Goal: Information Seeking & Learning: Learn about a topic

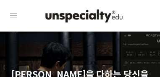
click at [13, 16] on icon at bounding box center [13, 15] width 10 height 10
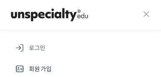
click at [39, 47] on span "로그인" at bounding box center [37, 48] width 16 height 10
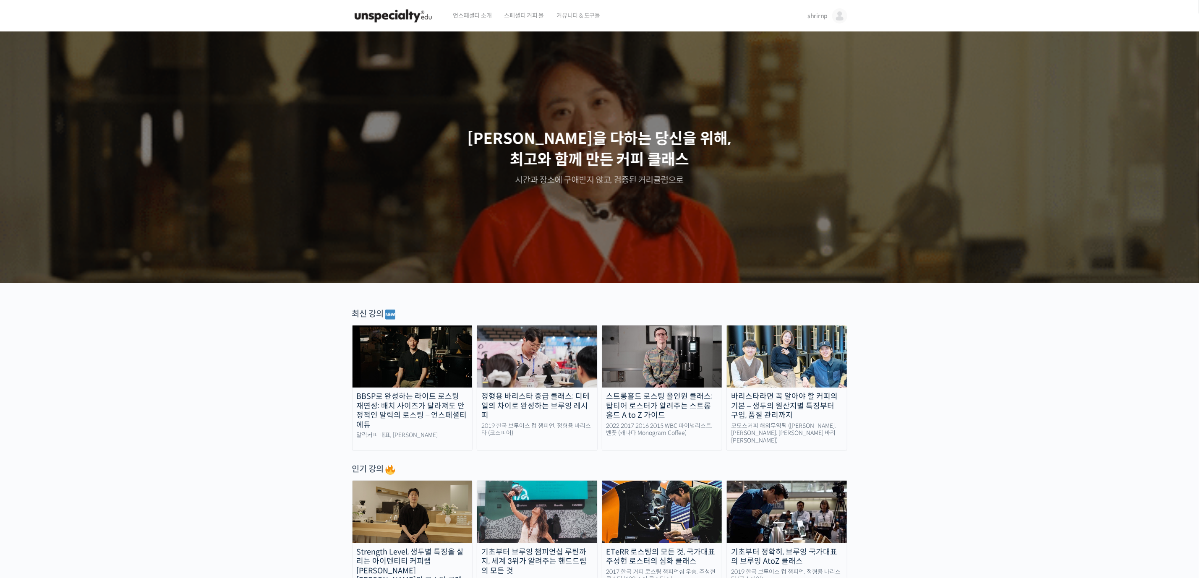
click at [266, 10] on span "커뮤니티 & 도구들" at bounding box center [579, 16] width 44 height 32
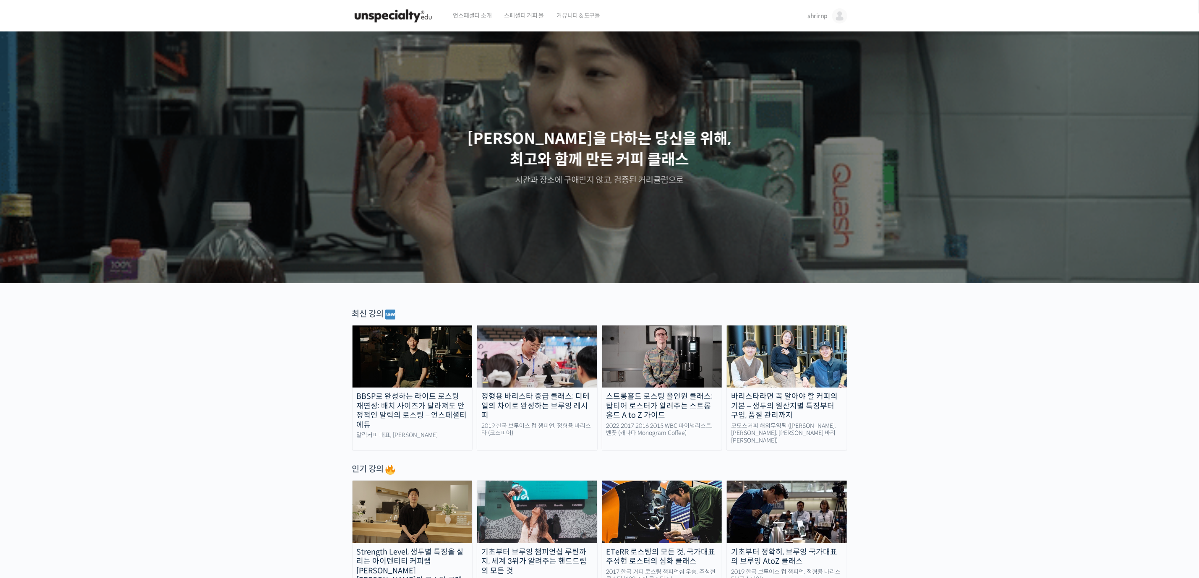
click at [835, 21] on img at bounding box center [839, 15] width 15 height 15
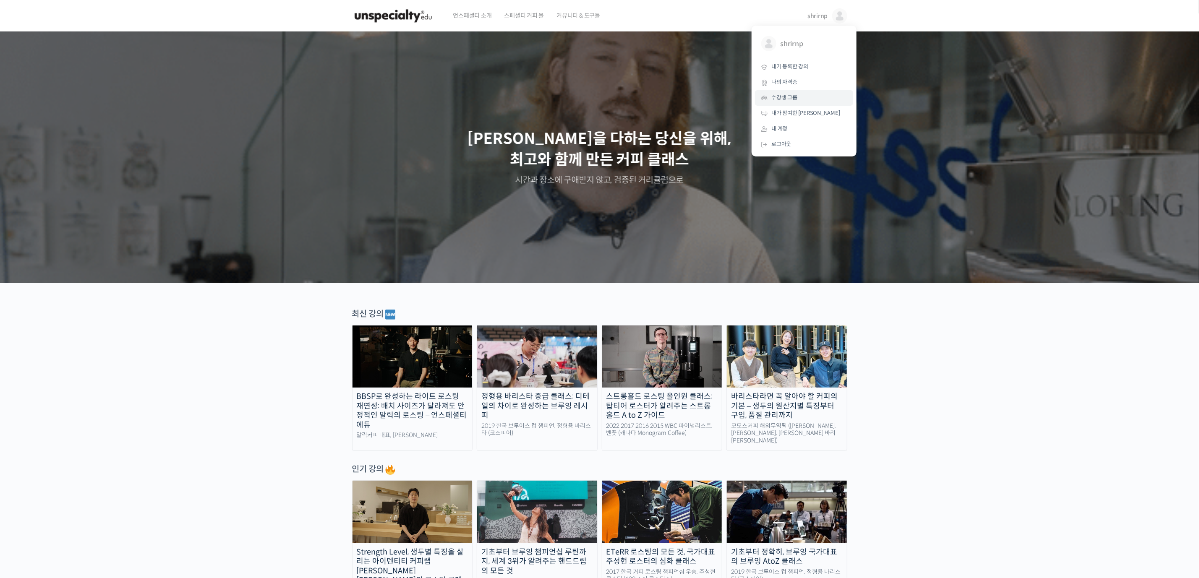
click at [793, 102] on link "수강생 그룹" at bounding box center [804, 98] width 98 height 16
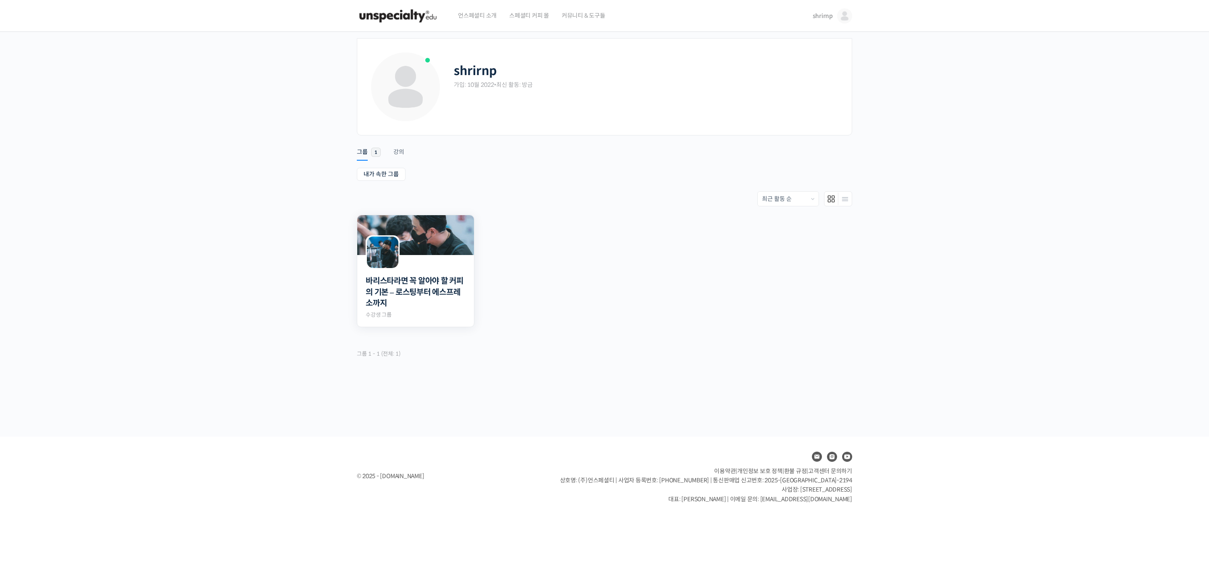
click at [454, 242] on img at bounding box center [415, 235] width 117 height 40
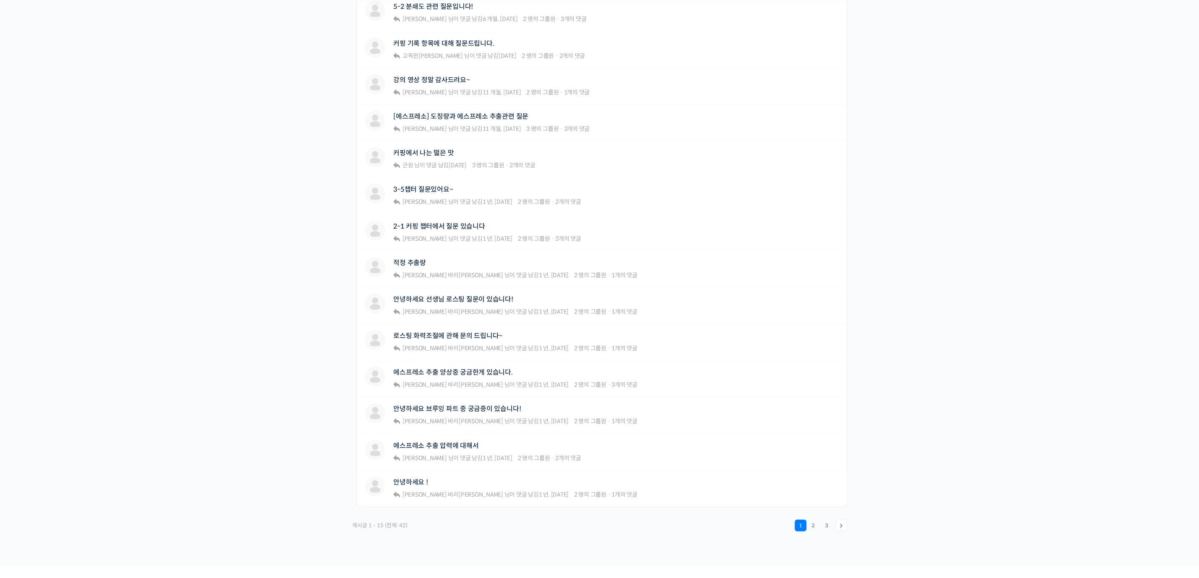
scroll to position [392, 0]
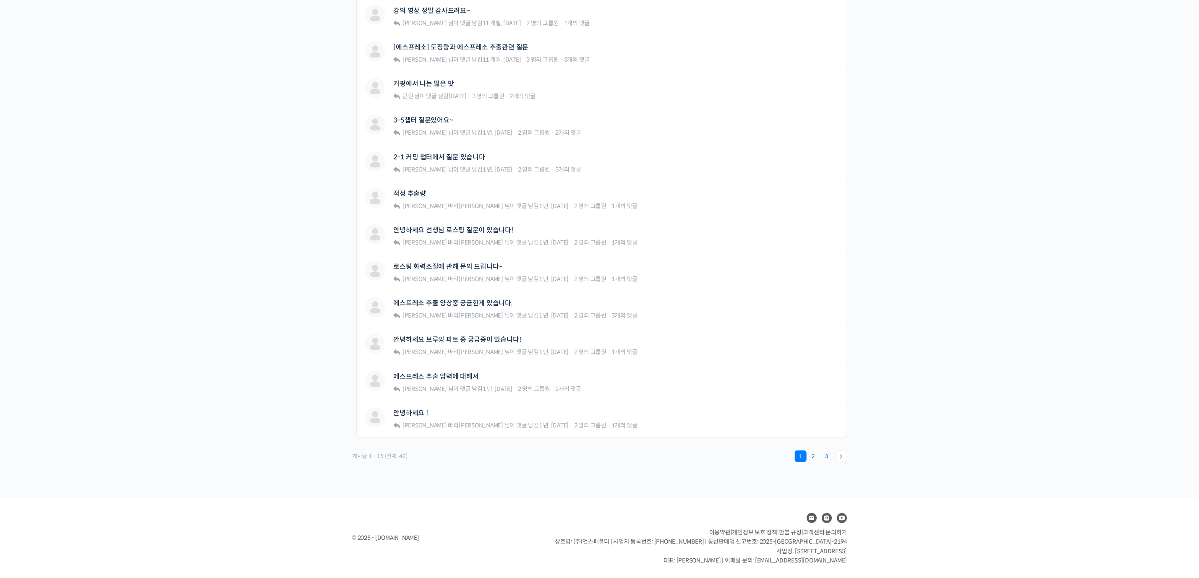
click at [828, 459] on link "3" at bounding box center [827, 457] width 12 height 12
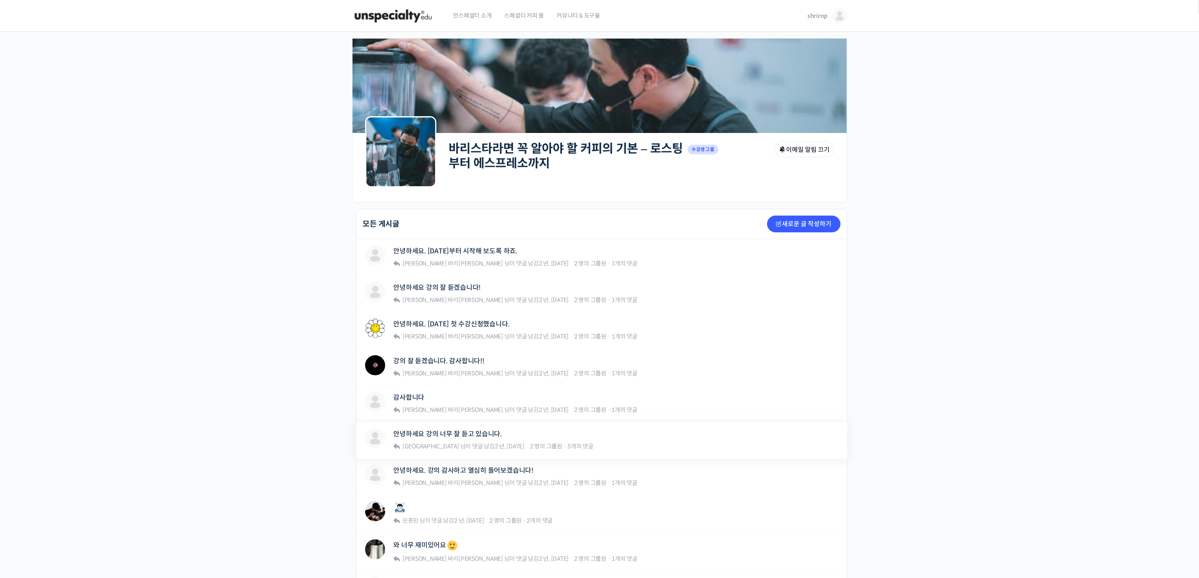
scroll to position [210, 0]
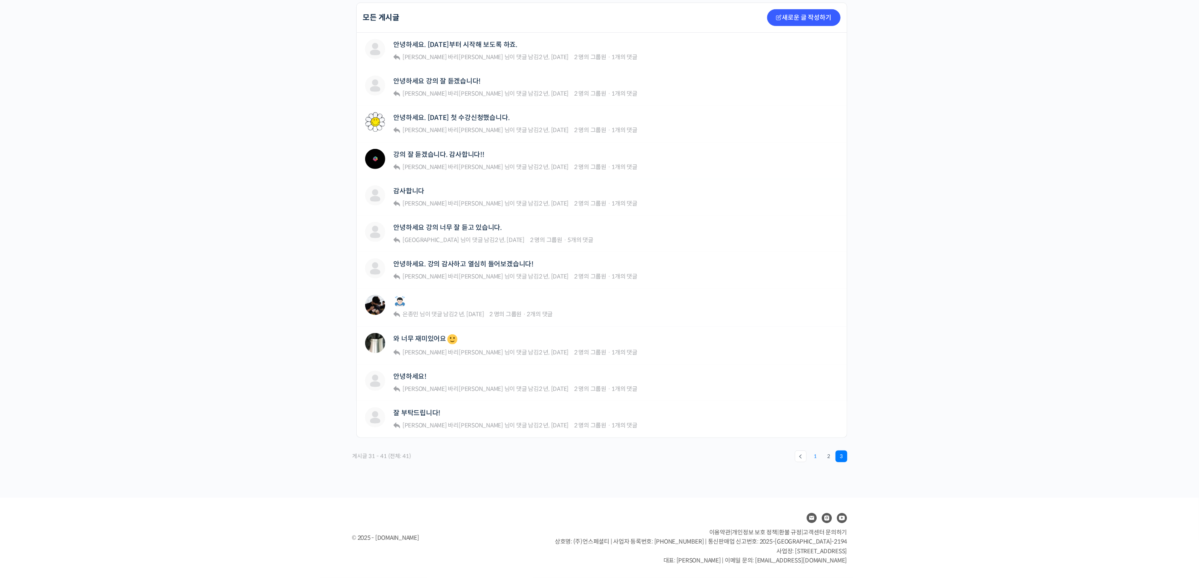
click at [813, 461] on link "1" at bounding box center [816, 457] width 12 height 12
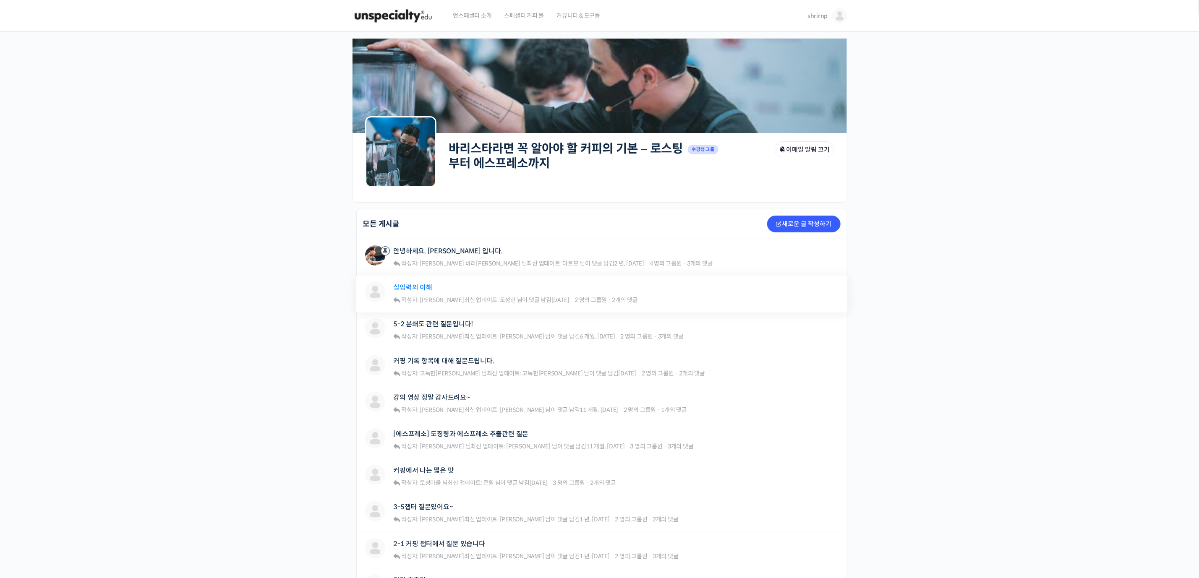
click at [409, 291] on link "실압력의 이해" at bounding box center [413, 288] width 39 height 8
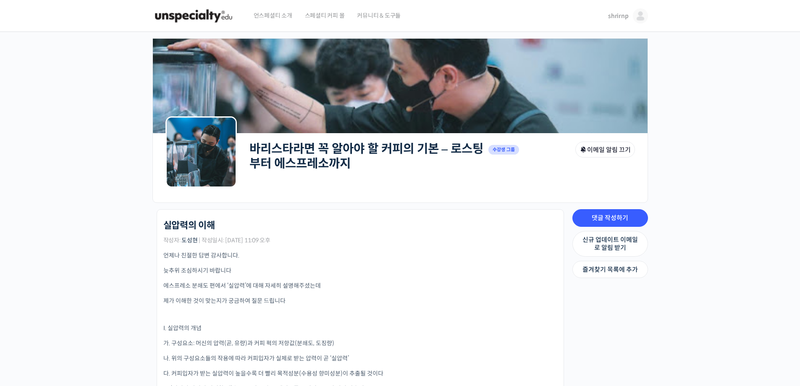
click at [389, 270] on p "늦추위 조심하시기 바랍니다" at bounding box center [360, 270] width 394 height 9
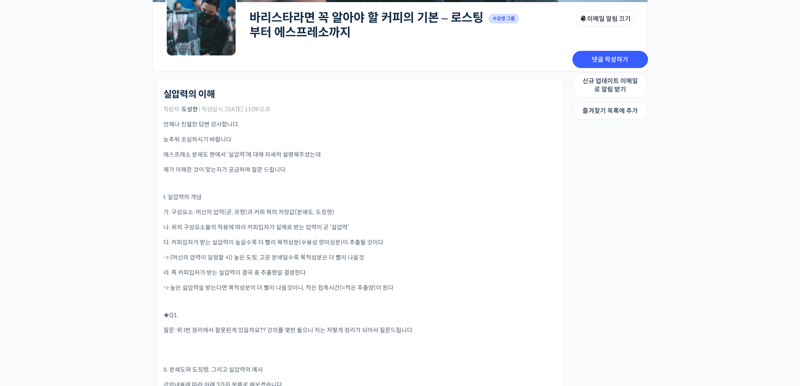
scroll to position [210, 0]
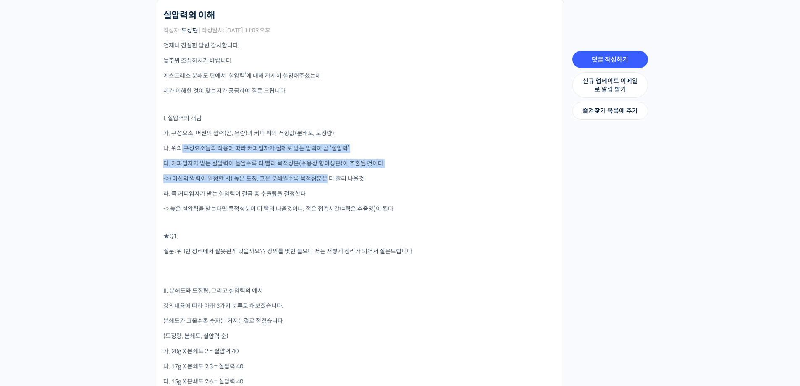
drag, startPoint x: 180, startPoint y: 150, endPoint x: 308, endPoint y: 178, distance: 130.5
click at [308, 178] on div "언제나 친절한 답변 감사합니다. 늦추위 조심하시기 바랍니다 에스프레소 분쇄도 편에서 ‘실압력’에 대해 자세히 설명해주셨는데 제가 이해한 것이 …" at bounding box center [360, 373] width 394 height 665
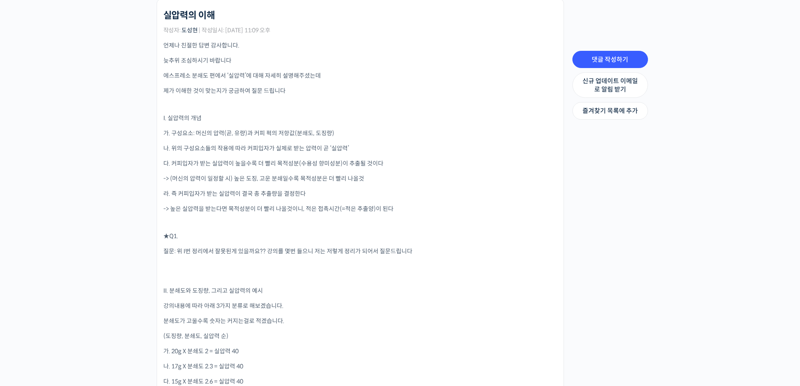
click at [345, 228] on div "언제나 친절한 답변 감사합니다. 늦추위 조심하시기 바랍니다 에스프레소 분쇄도 편에서 ‘실압력’에 대해 자세히 설명해주셨는데 제가 이해한 것이 …" at bounding box center [360, 373] width 394 height 665
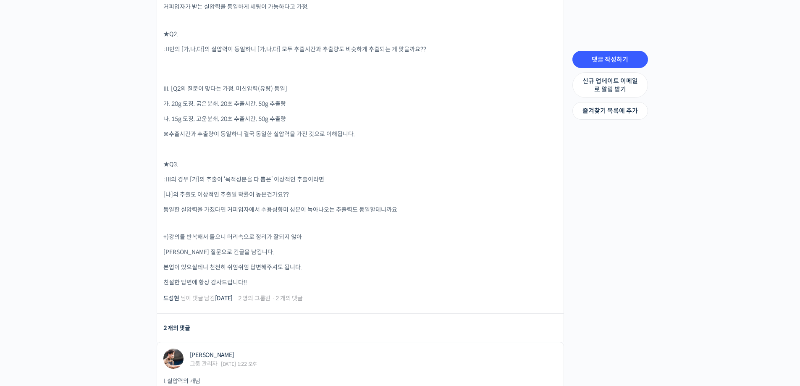
scroll to position [839, 0]
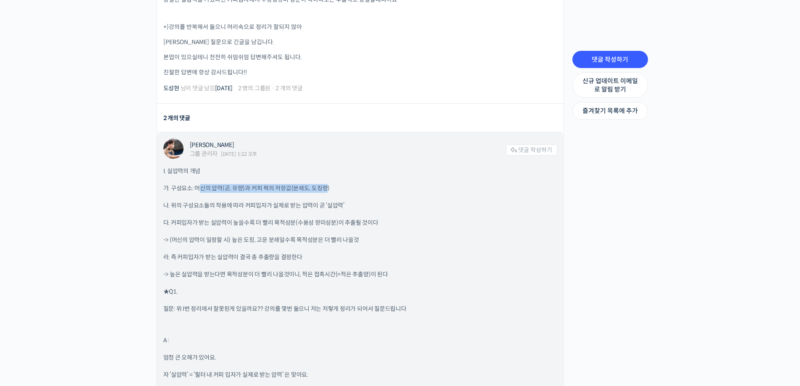
drag, startPoint x: 200, startPoint y: 188, endPoint x: 326, endPoint y: 186, distance: 125.9
click at [326, 186] on p "가. 구성요소: 머신의 압력(곧, 유량)과 커피 퍽의 저항값(분쇄도, 도징량)" at bounding box center [360, 188] width 394 height 9
drag, startPoint x: 187, startPoint y: 204, endPoint x: 258, endPoint y: 204, distance: 70.9
click at [258, 204] on p "나. 위의 구성요소들의 작용에 따라 커피입자가 실제로 받는 압력이 곧 ‘실압력’" at bounding box center [360, 205] width 394 height 9
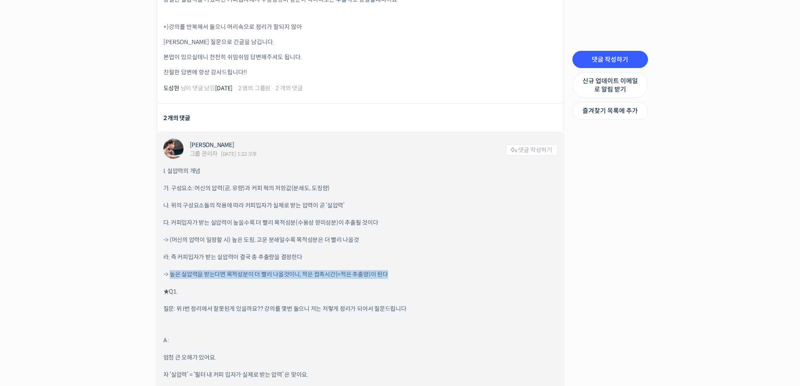
drag, startPoint x: 170, startPoint y: 275, endPoint x: 392, endPoint y: 275, distance: 222.0
click at [392, 275] on p "-> 높은 실압력을 받는다면 목적성분이 더 빨리 나올것이니, 적은 접촉시간(=적은 추출양)이 된다" at bounding box center [360, 274] width 394 height 9
click at [460, 293] on p "★Q1." at bounding box center [360, 291] width 394 height 9
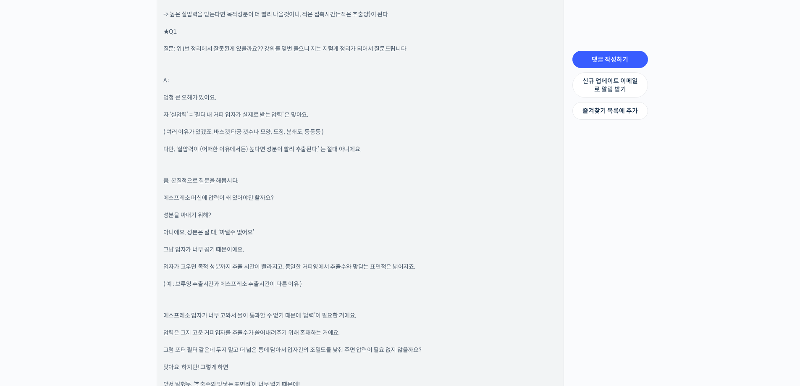
scroll to position [1119, 0]
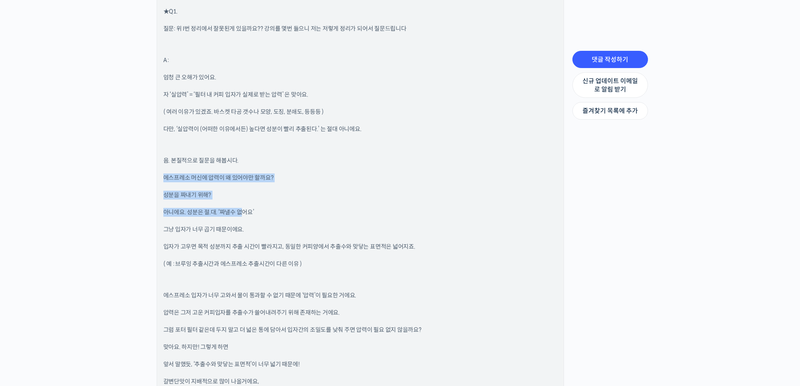
drag, startPoint x: 163, startPoint y: 176, endPoint x: 240, endPoint y: 214, distance: 85.6
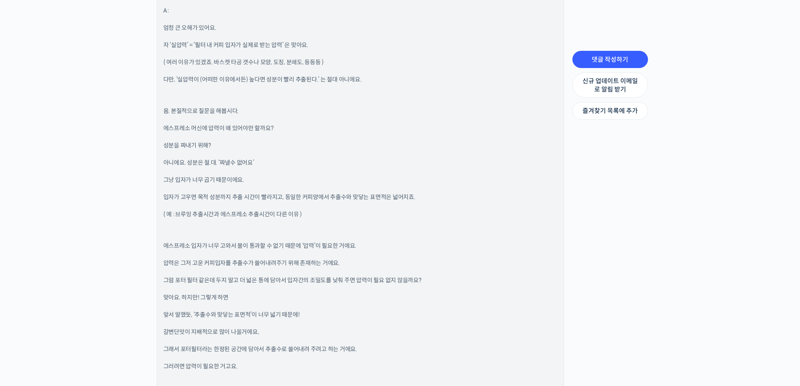
scroll to position [1189, 0]
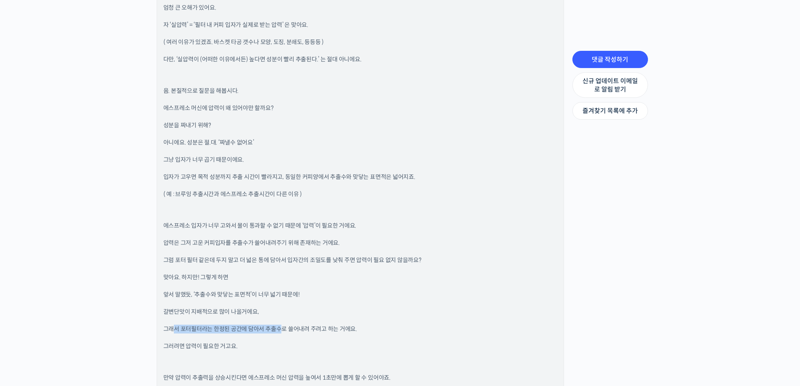
drag, startPoint x: 171, startPoint y: 332, endPoint x: 280, endPoint y: 330, distance: 108.7
click at [280, 330] on p "그래서 포터필터라는 한정된 공간에 담아서 추출수로 쓸어내려 주려고 하는 거에요." at bounding box center [360, 328] width 394 height 9
click at [297, 345] on p "그러려면 압력이 필요한 거고요." at bounding box center [360, 346] width 394 height 9
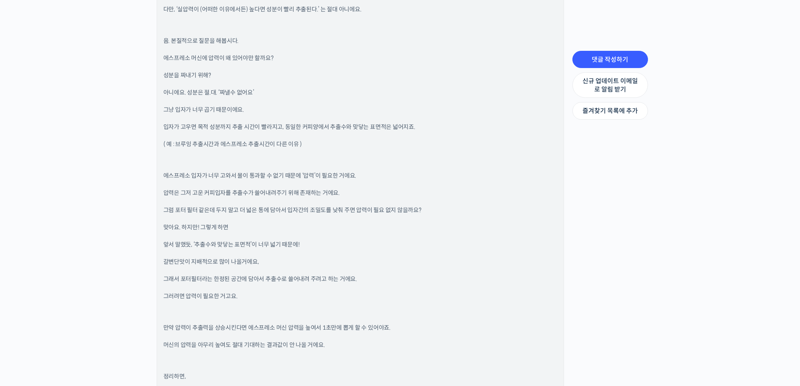
scroll to position [1259, 0]
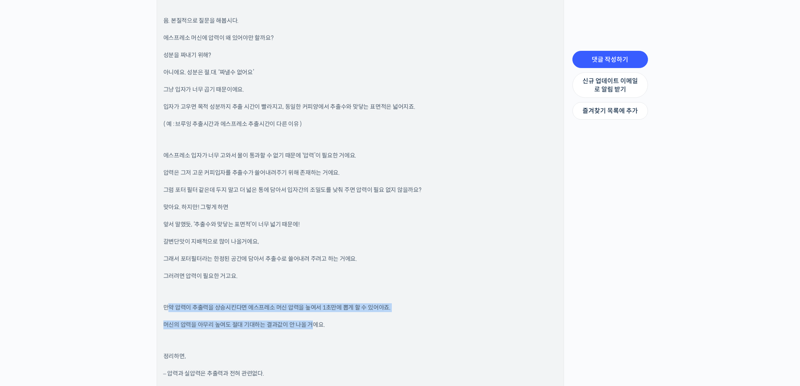
drag, startPoint x: 170, startPoint y: 309, endPoint x: 312, endPoint y: 323, distance: 142.6
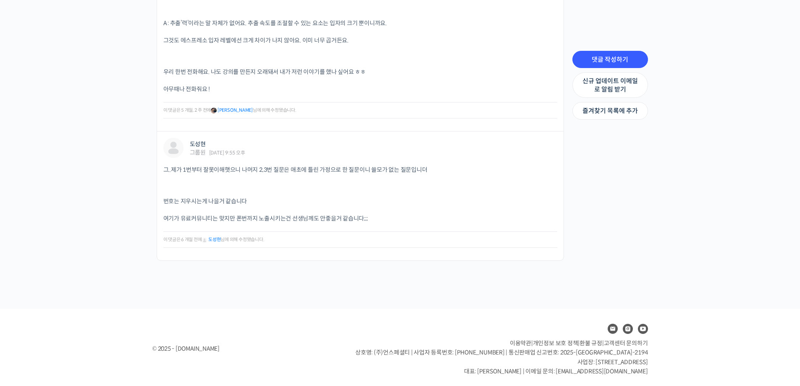
scroll to position [2455, 0]
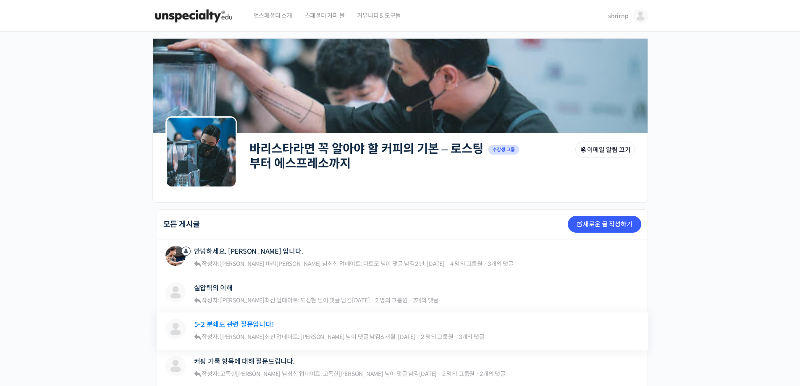
click at [258, 326] on link "5-2 분쇄도 관련 질문입니다!" at bounding box center [234, 324] width 80 height 8
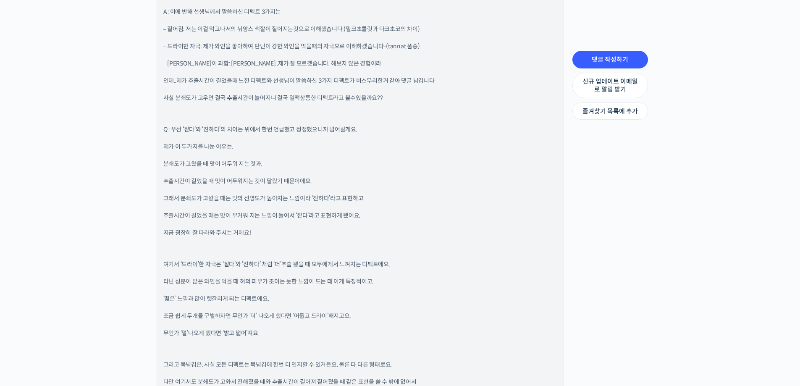
scroll to position [1819, 0]
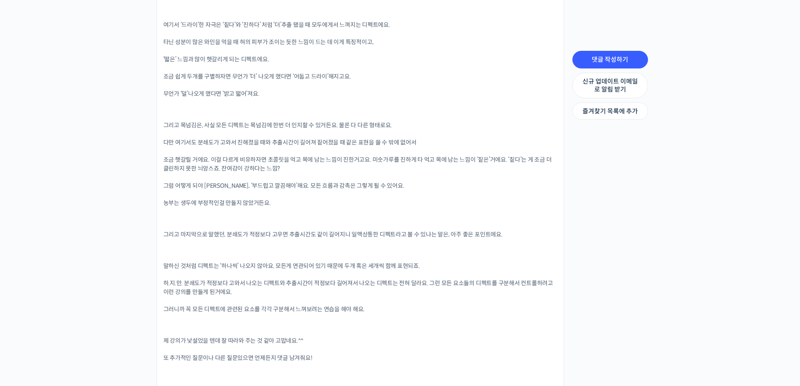
scroll to position [2182, 0]
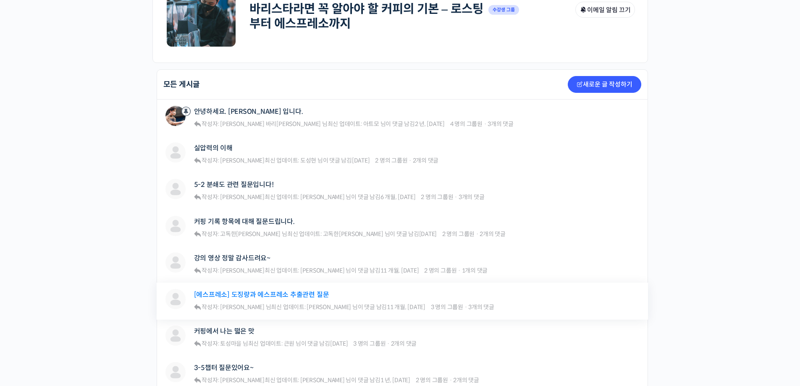
scroll to position [210, 0]
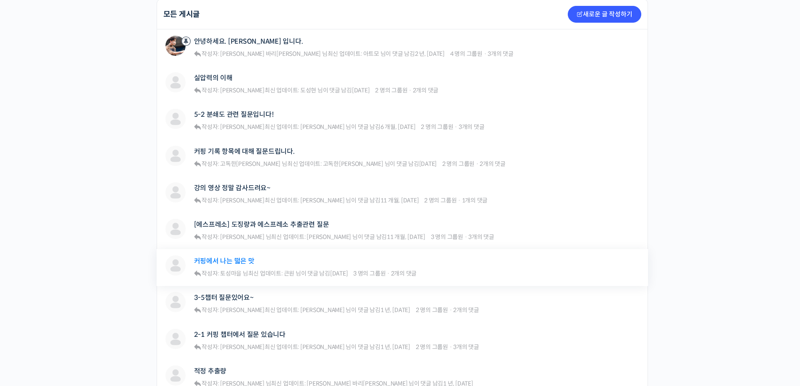
click at [239, 262] on link "커핑에서 나는 떫은 맛" at bounding box center [224, 261] width 60 height 8
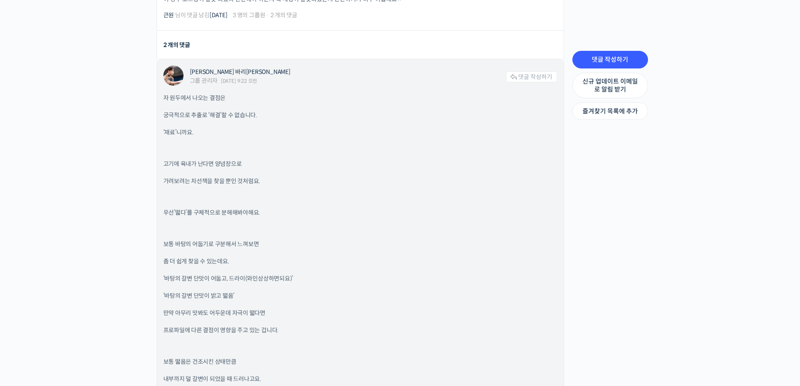
scroll to position [350, 0]
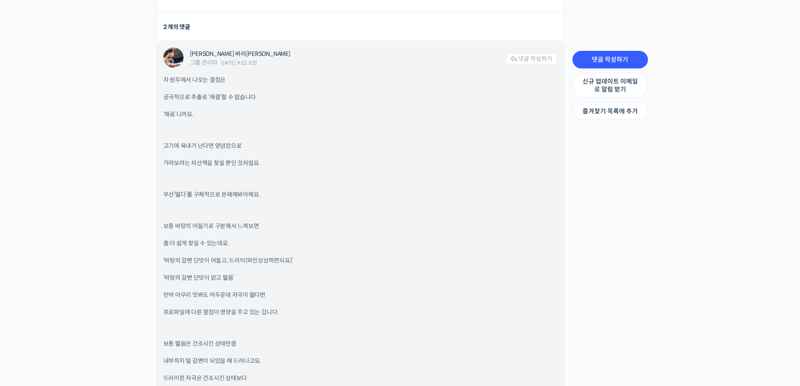
click at [382, 310] on p "프로파일에 다른 결점이 영향을 주고 있는 겁니다." at bounding box center [360, 312] width 394 height 9
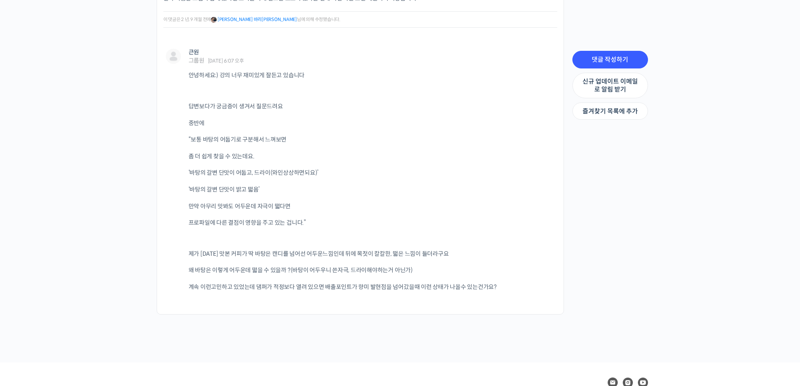
scroll to position [912, 0]
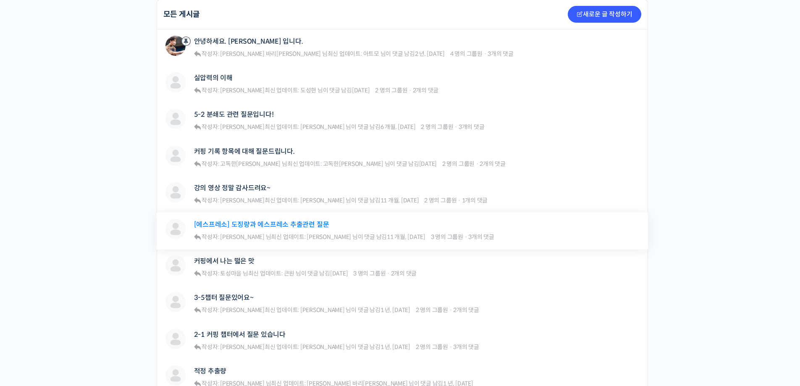
click at [248, 226] on link "[에스프레소] 도징량과 에스프레소 추출관련 질문" at bounding box center [261, 224] width 135 height 8
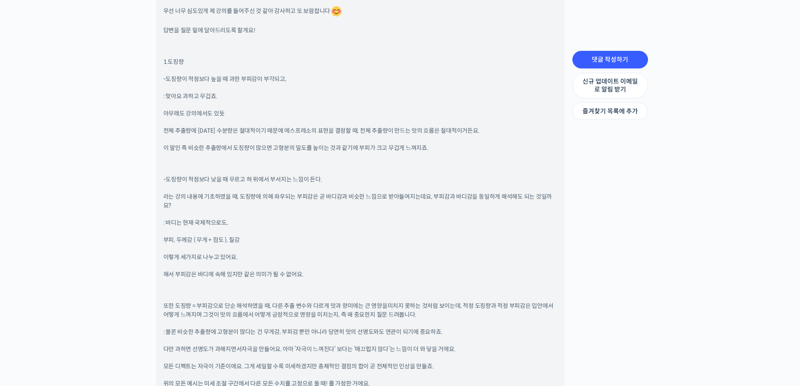
scroll to position [910, 0]
